Goal: Task Accomplishment & Management: Use online tool/utility

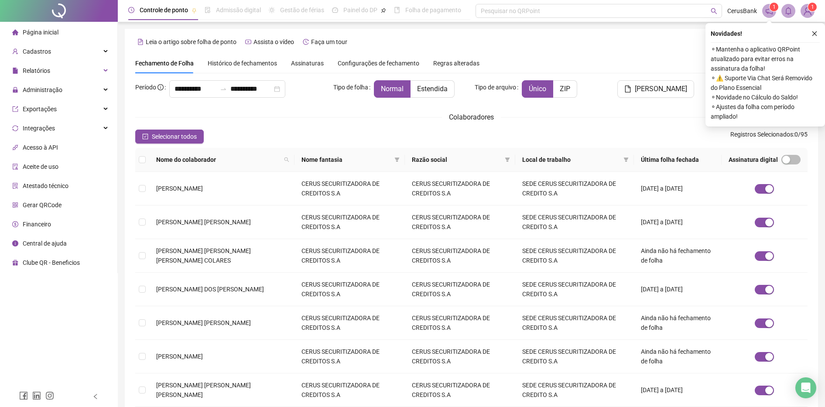
drag, startPoint x: 48, startPoint y: 21, endPoint x: 43, endPoint y: 31, distance: 10.9
click at [48, 21] on div at bounding box center [59, 11] width 118 height 22
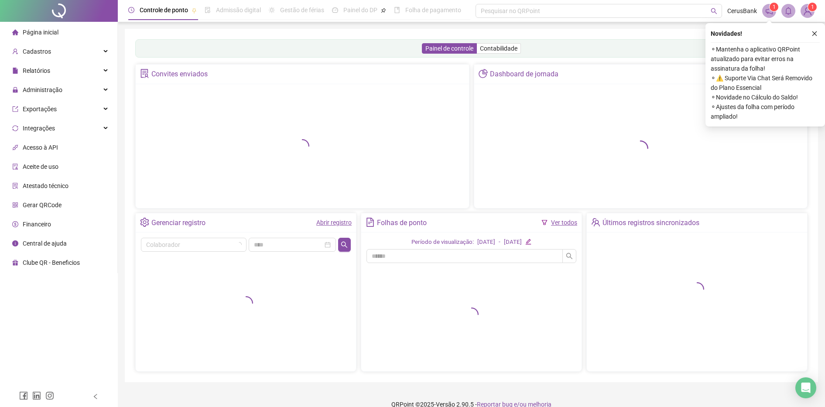
click at [43, 31] on span "Página inicial" at bounding box center [41, 32] width 36 height 7
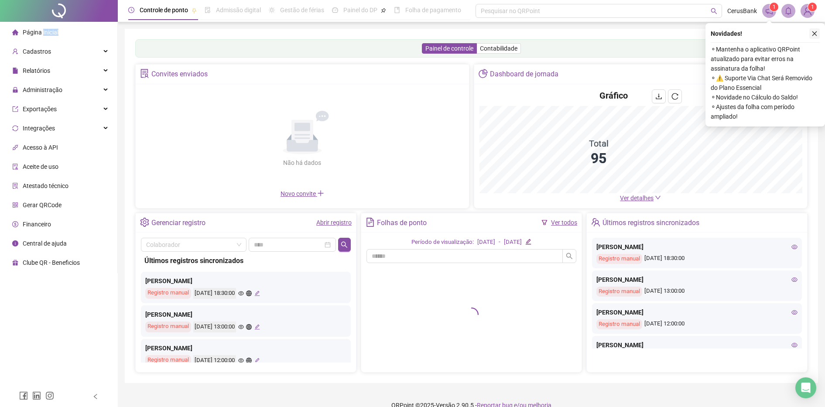
click at [818, 34] on button "button" at bounding box center [814, 33] width 10 height 10
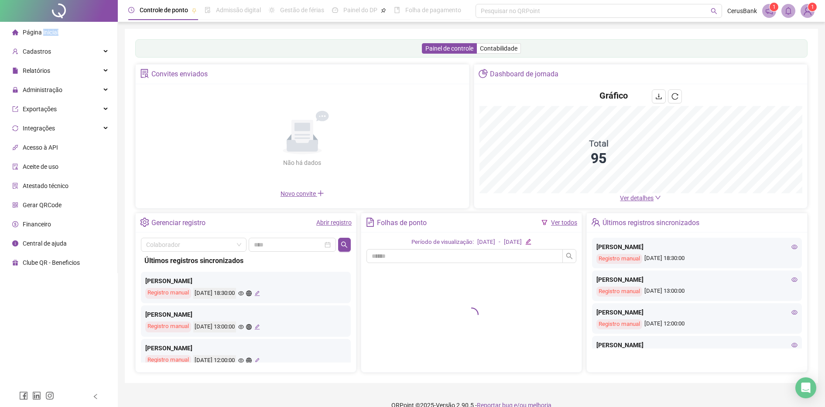
click at [812, 10] on span "1" at bounding box center [812, 7] width 3 height 6
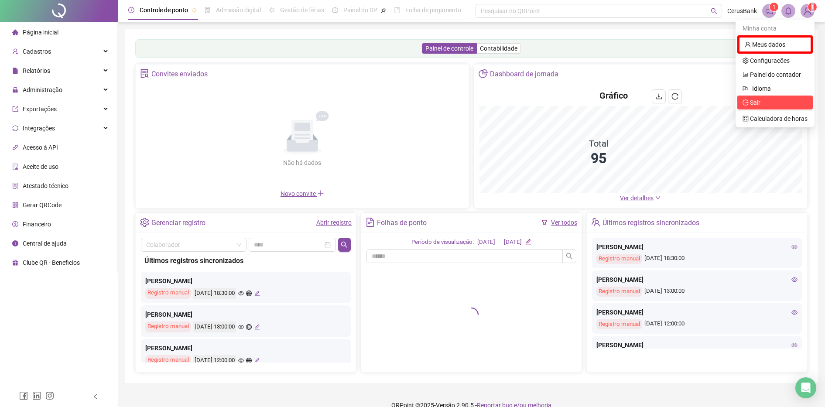
drag, startPoint x: 812, startPoint y: 10, endPoint x: 770, endPoint y: 99, distance: 98.5
click at [770, 99] on span "Sair" at bounding box center [774, 103] width 65 height 10
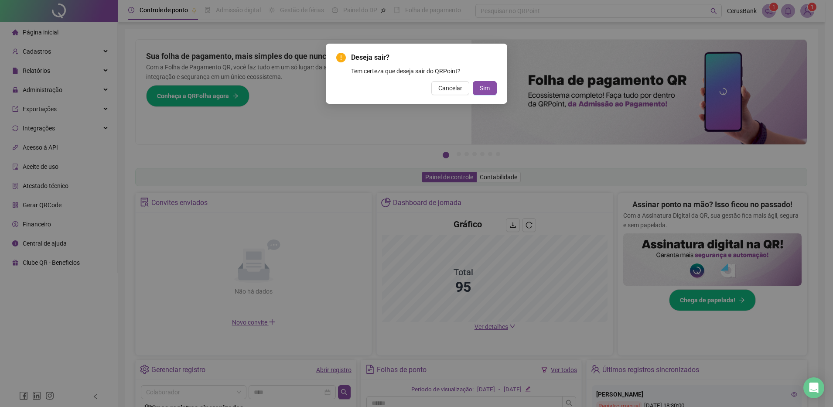
click at [770, 100] on div "Deseja sair? Tem certeza que deseja sair do QRPoint? Cancelar Sim" at bounding box center [416, 203] width 833 height 407
click at [484, 85] on span "Sim" at bounding box center [485, 88] width 10 height 10
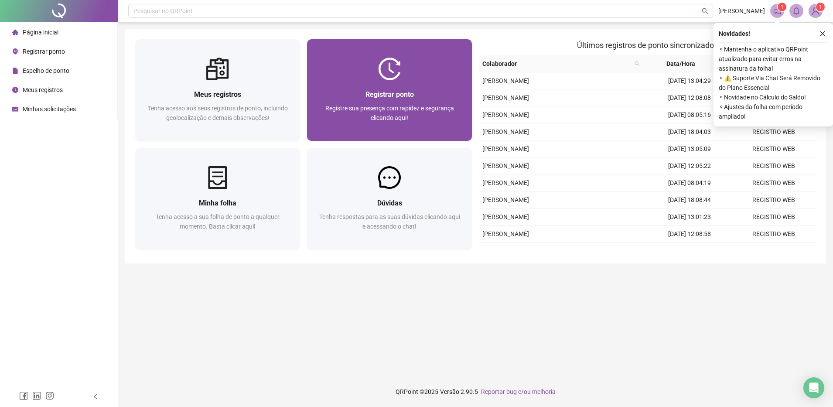
click at [388, 97] on span "Registrar ponto" at bounding box center [389, 94] width 48 height 8
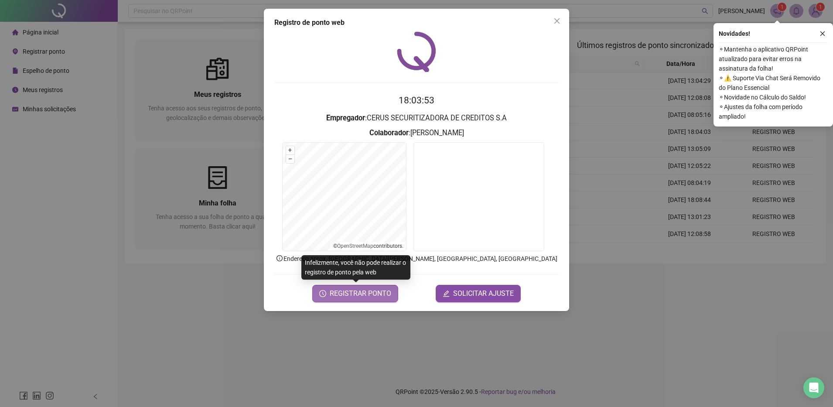
click at [376, 293] on span "REGISTRAR PONTO" at bounding box center [360, 293] width 61 height 10
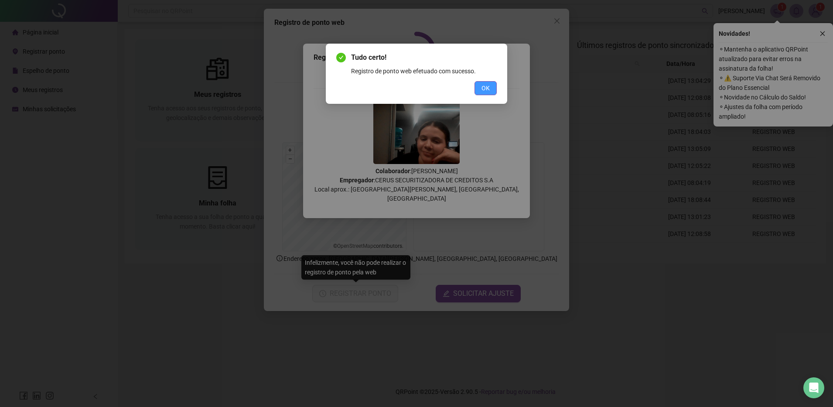
click at [487, 89] on span "OK" at bounding box center [485, 88] width 8 height 10
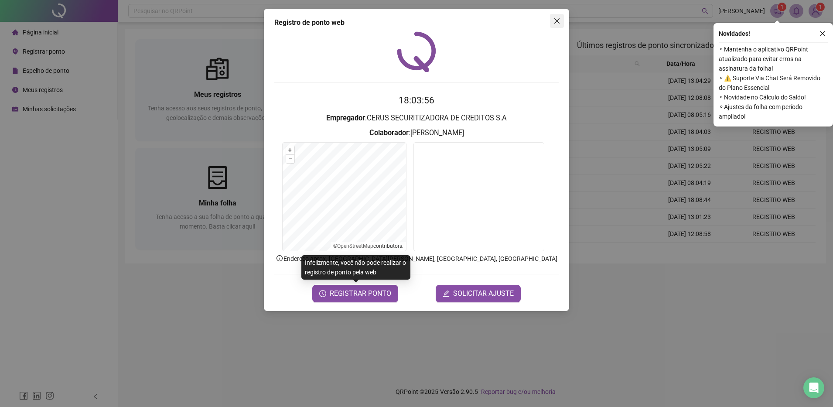
click at [555, 20] on icon "close" at bounding box center [556, 20] width 5 height 5
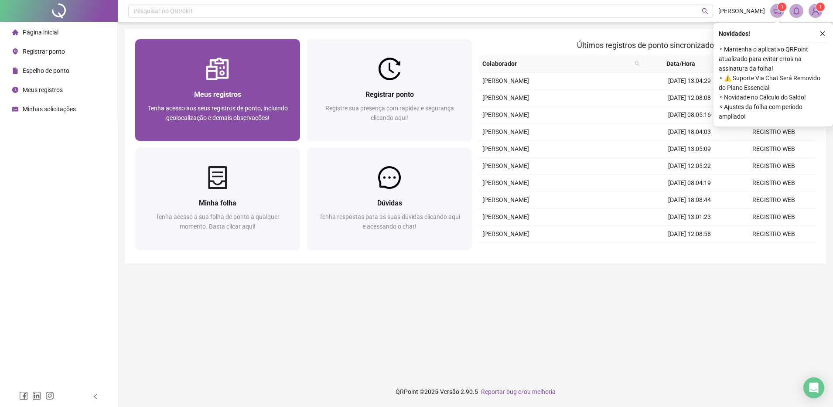
click at [275, 53] on div "Meus registros Tenha acesso aos seus registros de ponto, incluindo geolocalizaç…" at bounding box center [217, 90] width 165 height 102
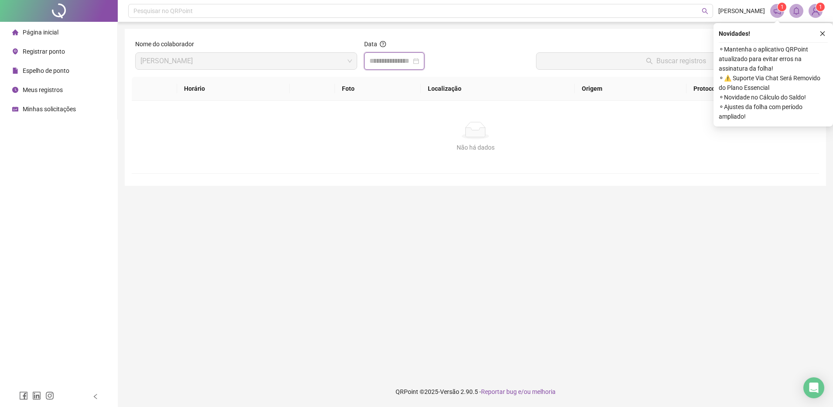
drag, startPoint x: 383, startPoint y: 61, endPoint x: 401, endPoint y: 65, distance: 18.3
click at [384, 61] on input at bounding box center [390, 61] width 42 height 10
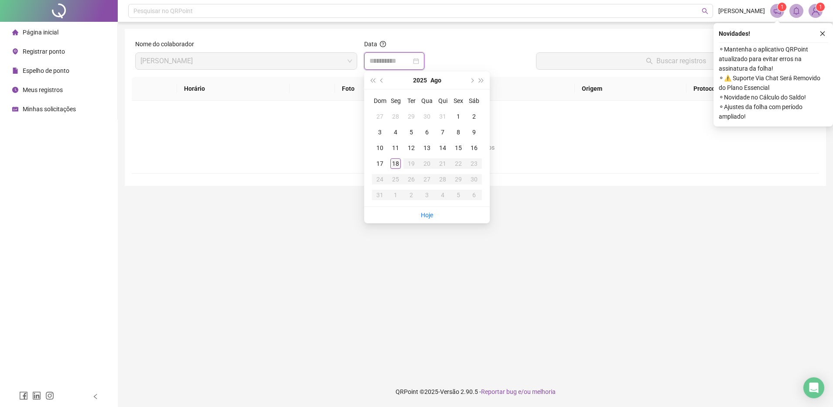
type input "**********"
click at [394, 159] on div "18" at bounding box center [395, 163] width 10 height 10
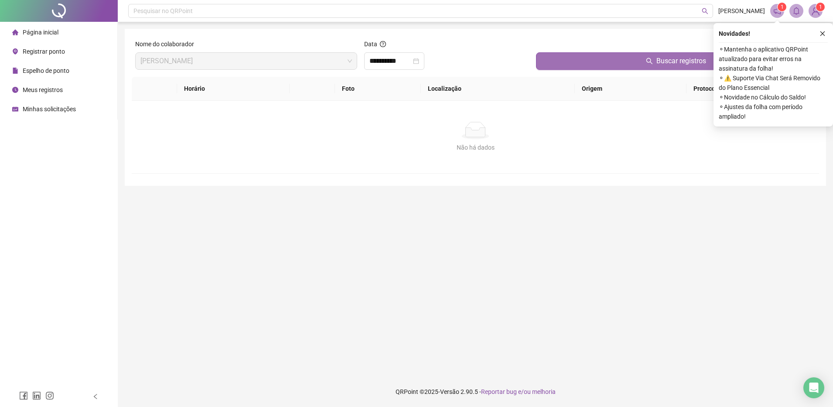
drag, startPoint x: 546, startPoint y: 56, endPoint x: 540, endPoint y: 58, distance: 6.2
click at [544, 56] on button "Buscar registros" at bounding box center [675, 60] width 279 height 17
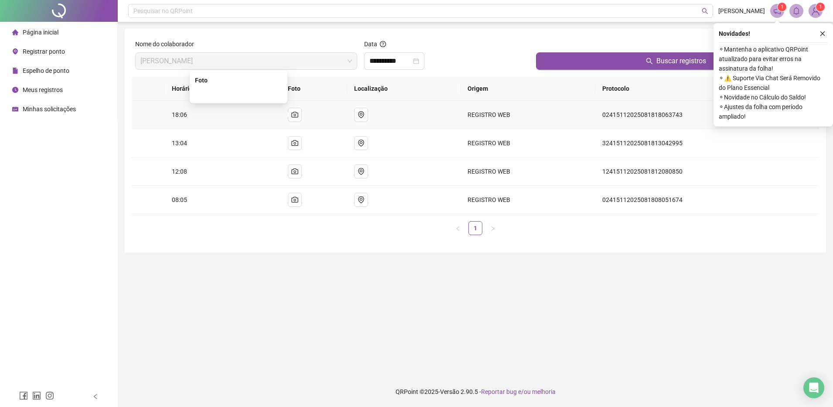
click at [239, 94] on img at bounding box center [239, 94] width 0 height 0
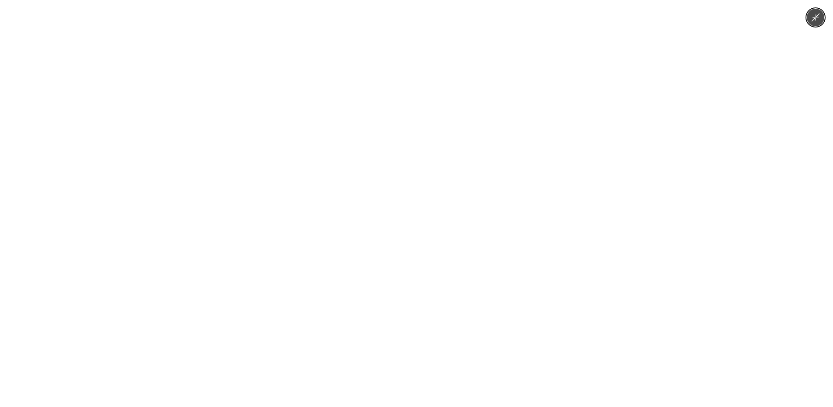
click at [267, 113] on img at bounding box center [417, 203] width 544 height 407
